Goal: Browse casually: Explore the website without a specific task or goal

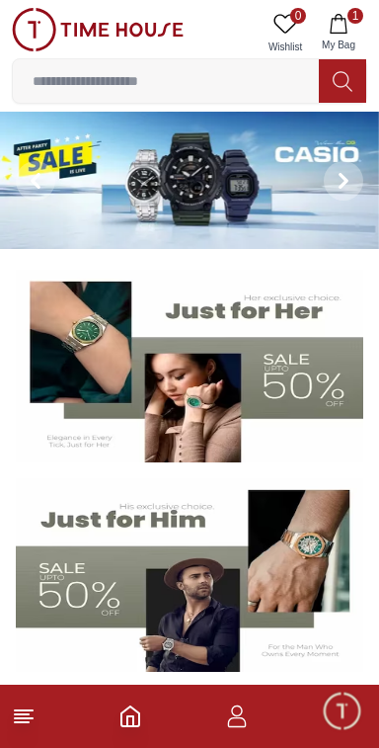
click at [318, 361] on img at bounding box center [190, 367] width 348 height 194
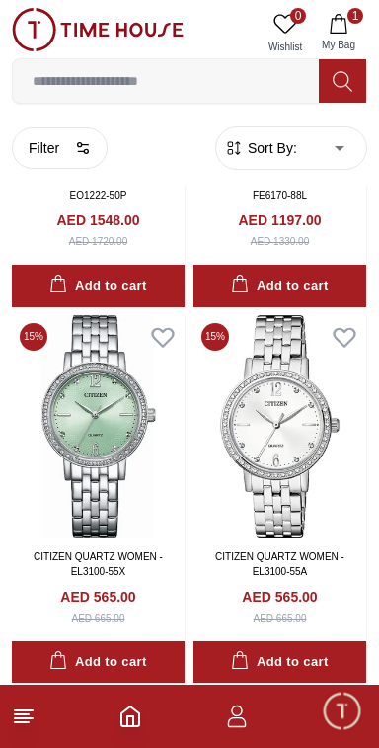
scroll to position [9707, 0]
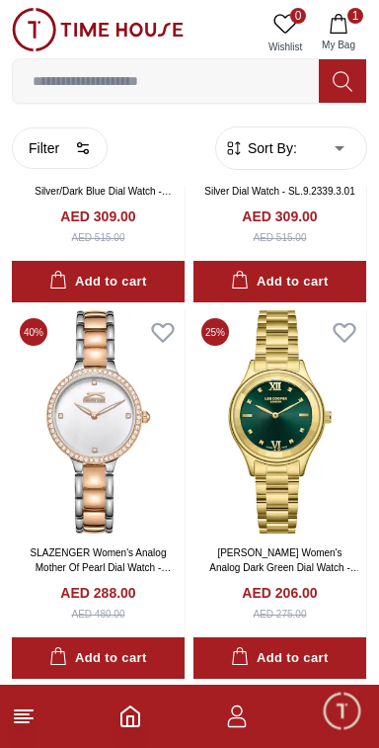
scroll to position [14230, 0]
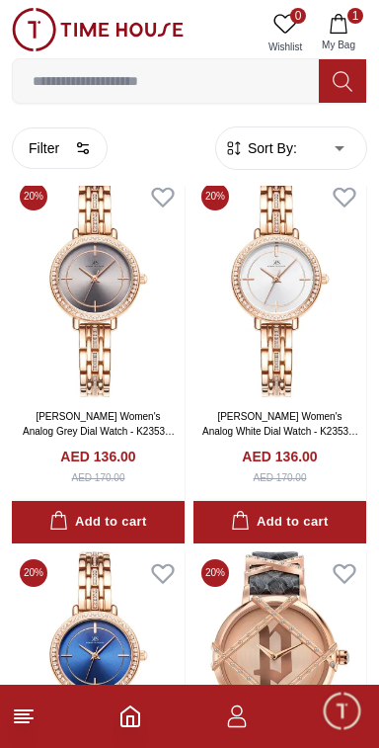
scroll to position [29570, 0]
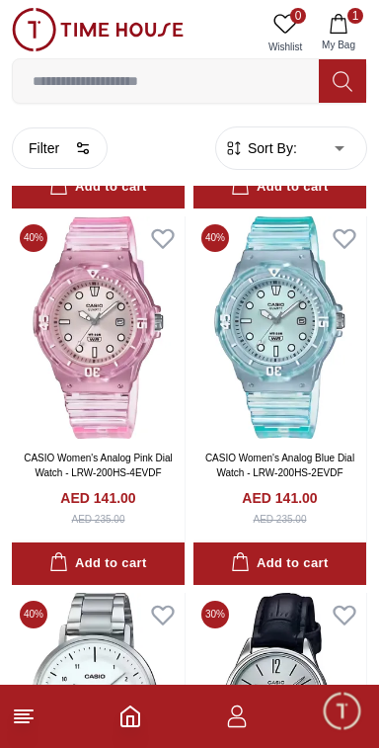
scroll to position [32762, 0]
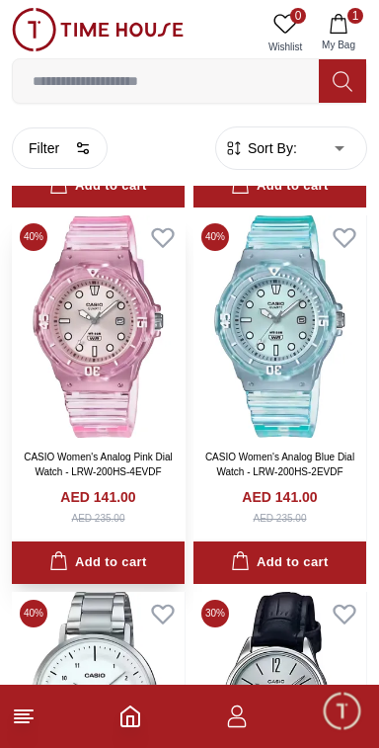
click at [145, 392] on img at bounding box center [98, 326] width 173 height 222
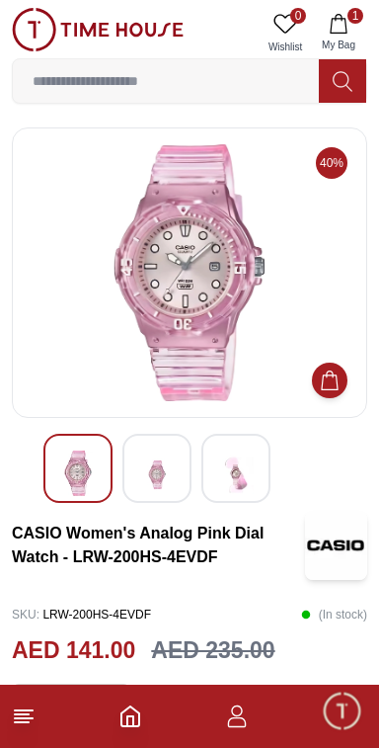
click at [163, 481] on img at bounding box center [157, 475] width 36 height 48
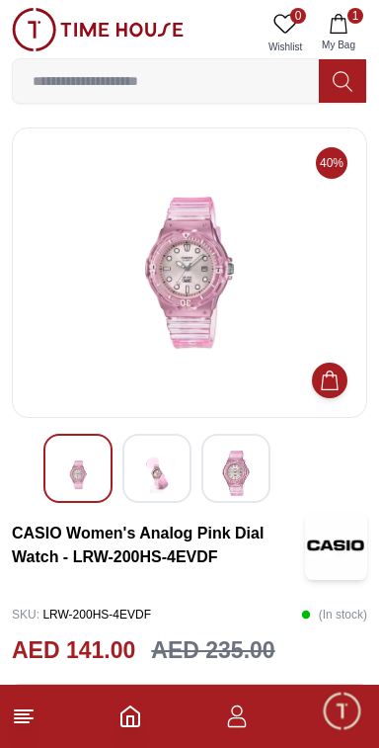
click at [246, 464] on img at bounding box center [236, 473] width 36 height 45
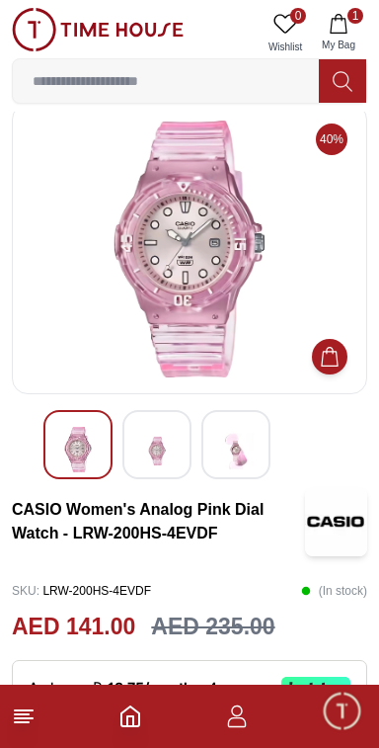
scroll to position [25, 0]
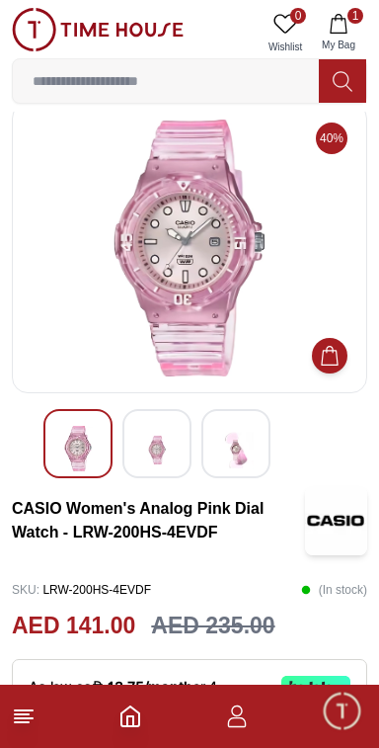
click at [253, 444] on img at bounding box center [236, 450] width 36 height 48
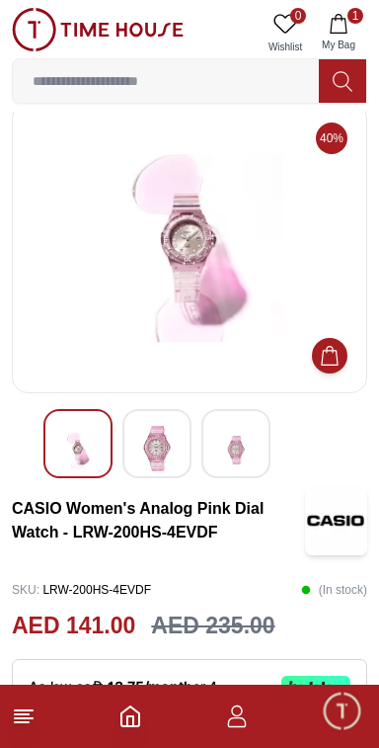
click at [168, 452] on img at bounding box center [157, 448] width 36 height 45
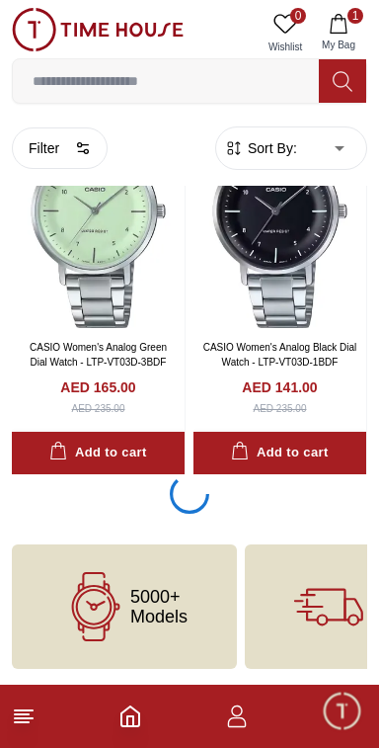
scroll to position [33602, 0]
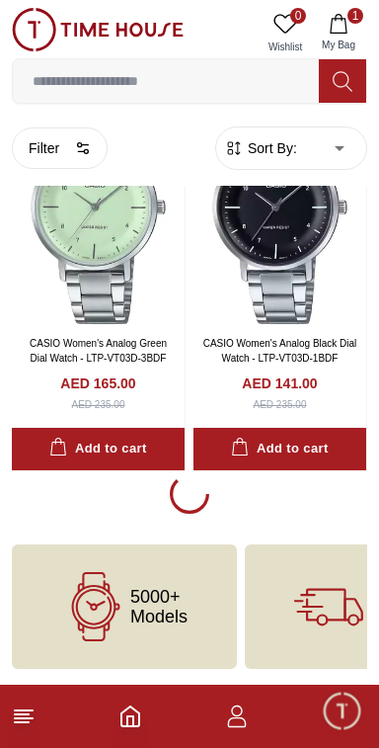
scroll to position [33644, 0]
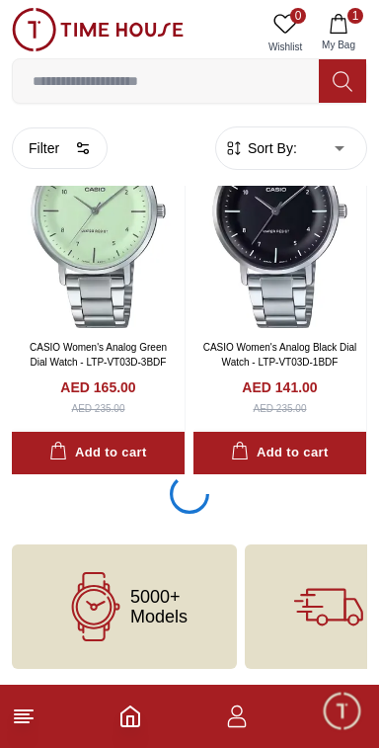
scroll to position [33640, 0]
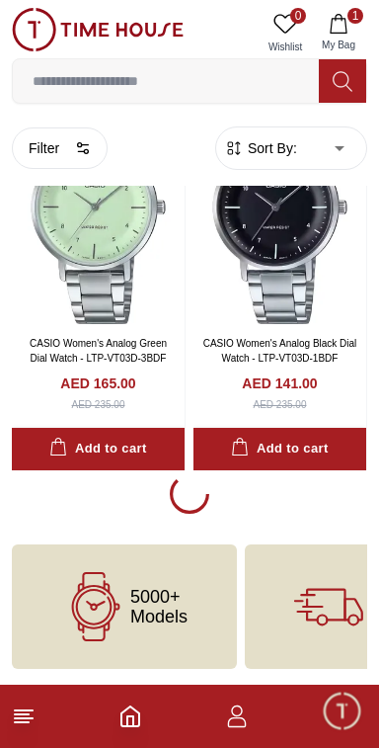
scroll to position [33644, 0]
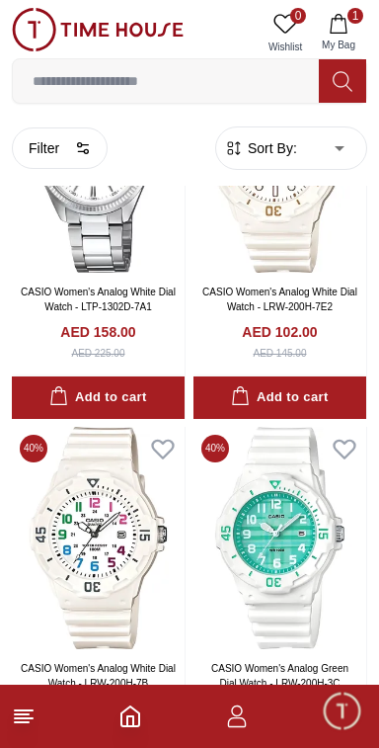
scroll to position [40868, 0]
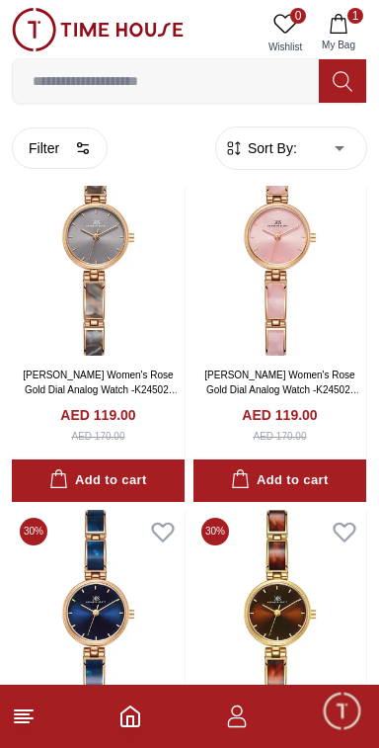
scroll to position [44658, 0]
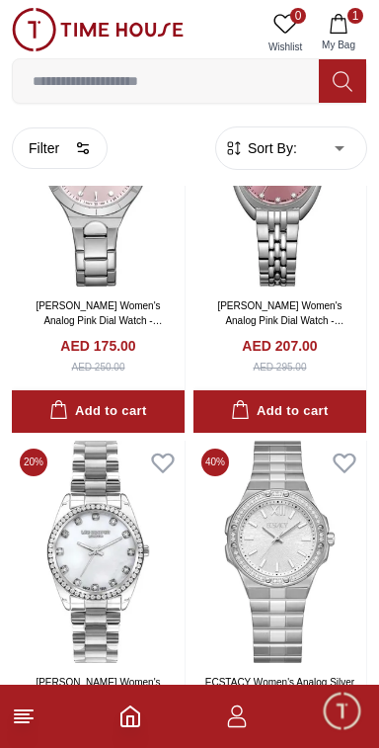
scroll to position [48458, 0]
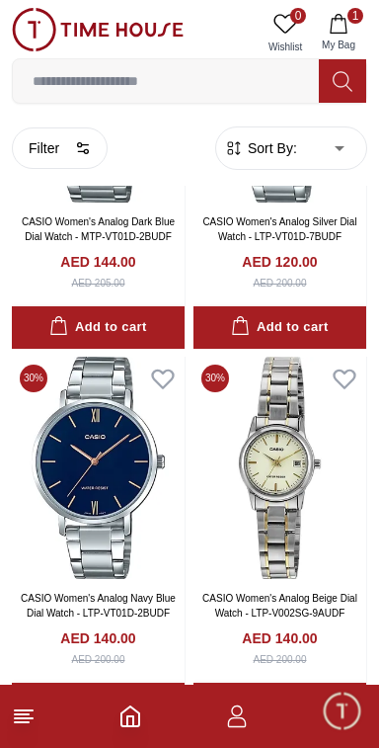
scroll to position [52201, 0]
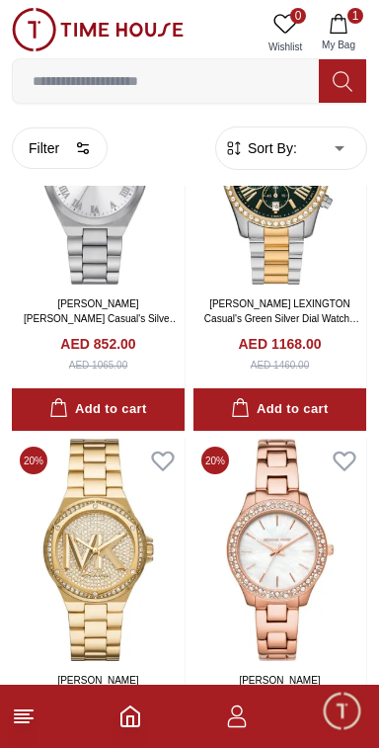
scroll to position [55878, 0]
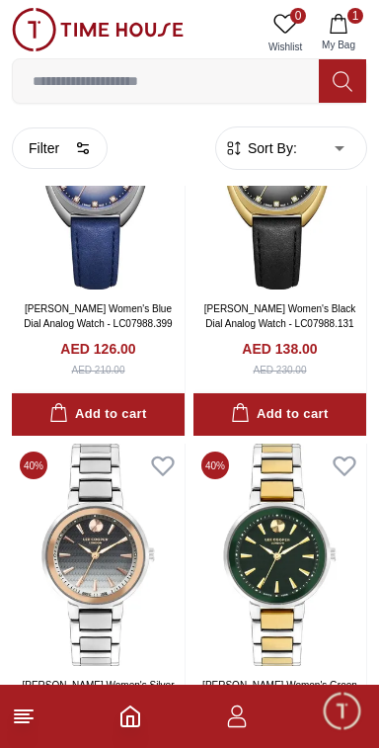
scroll to position [59745, 0]
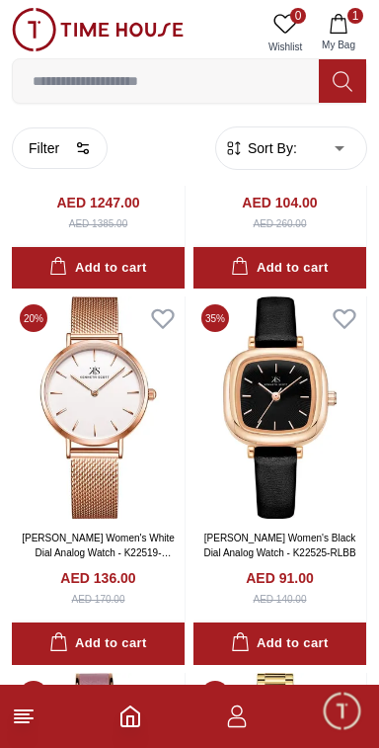
scroll to position [63505, 0]
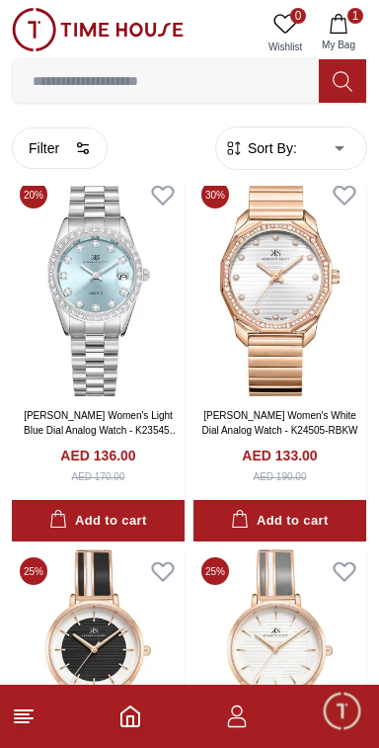
scroll to position [67279, 0]
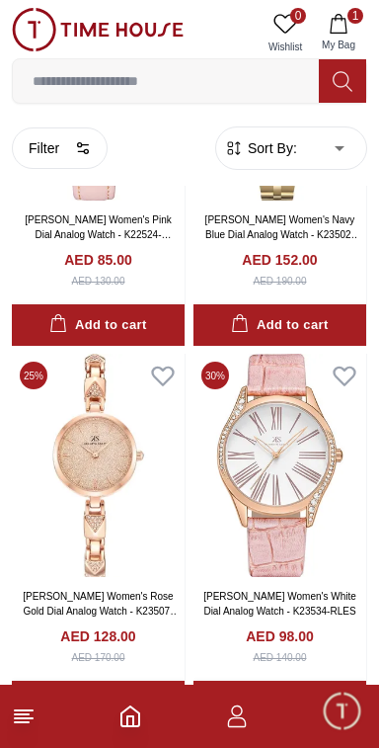
scroll to position [71049, 0]
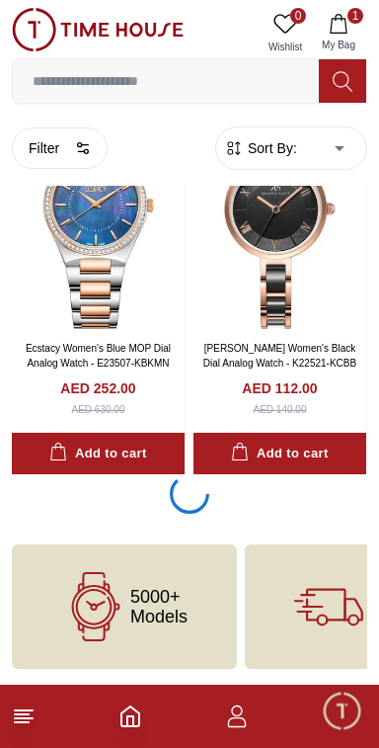
scroll to position [75090, 0]
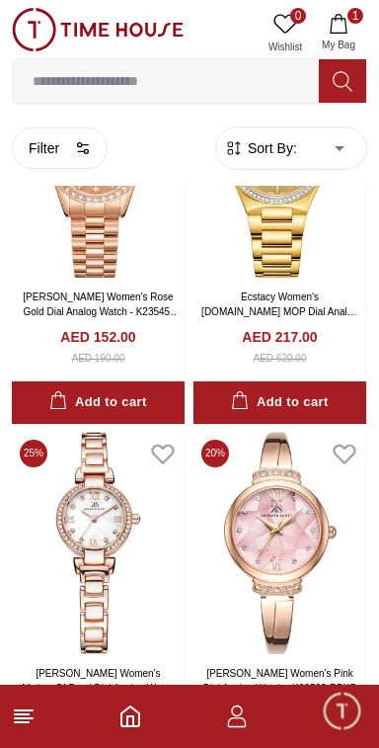
scroll to position [78547, 0]
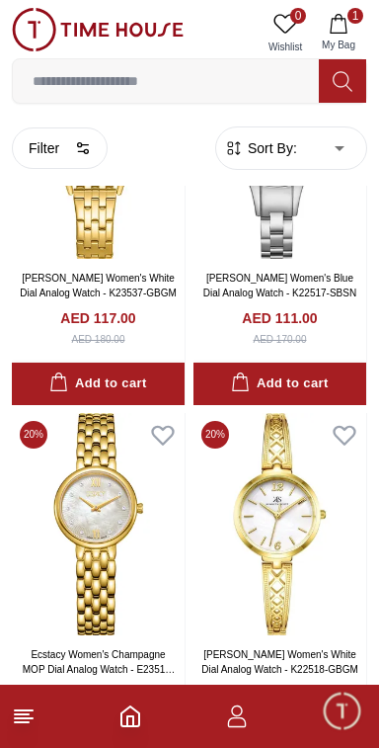
scroll to position [82376, 0]
